Goal: Task Accomplishment & Management: Complete application form

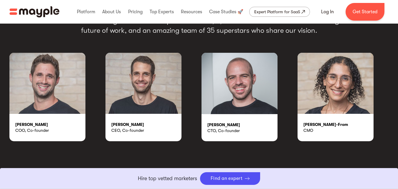
scroll to position [1032, 0]
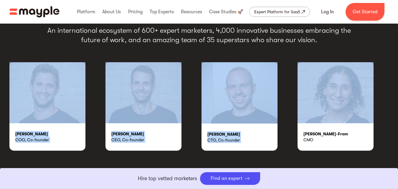
drag, startPoint x: 0, startPoint y: 115, endPoint x: 370, endPoint y: 120, distance: 370.3
click at [370, 120] on div "An international ecosystem of 600+ expert marketers, 4,000 innovative businesse…" at bounding box center [199, 88] width 398 height 196
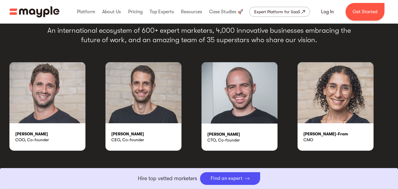
click at [314, 162] on div "An international ecosystem of 600+ expert marketers, 4,000 innovative businesse…" at bounding box center [199, 88] width 398 height 196
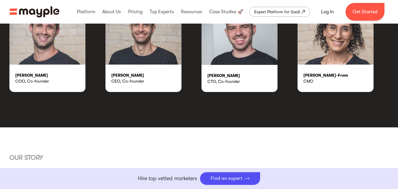
scroll to position [1091, 0]
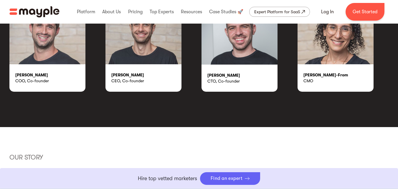
click at [218, 177] on div "Find an expert" at bounding box center [227, 179] width 32 height 6
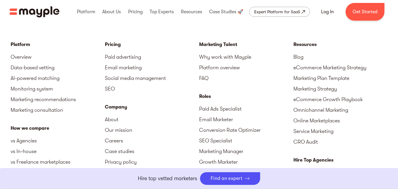
scroll to position [1798, 0]
click at [112, 114] on link "About" at bounding box center [152, 119] width 94 height 11
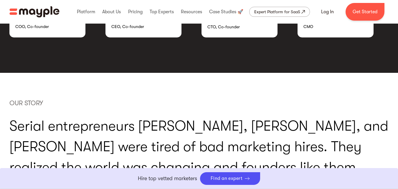
scroll to position [1150, 0]
